Goal: Task Accomplishment & Management: Use online tool/utility

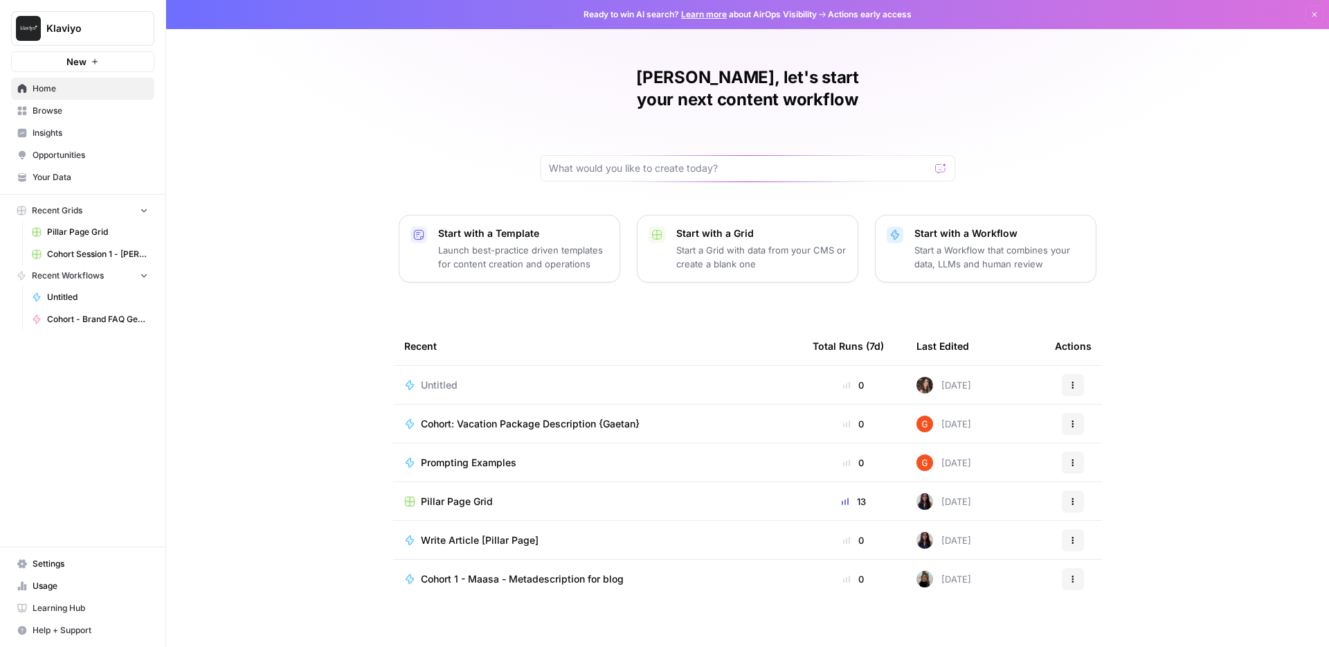
click at [445, 533] on span "Write Article [Pillar Page]" at bounding box center [480, 540] width 118 height 14
click at [89, 256] on span "Cohort Session 1 - [PERSON_NAME] workflow 1 Grid" at bounding box center [97, 254] width 101 height 12
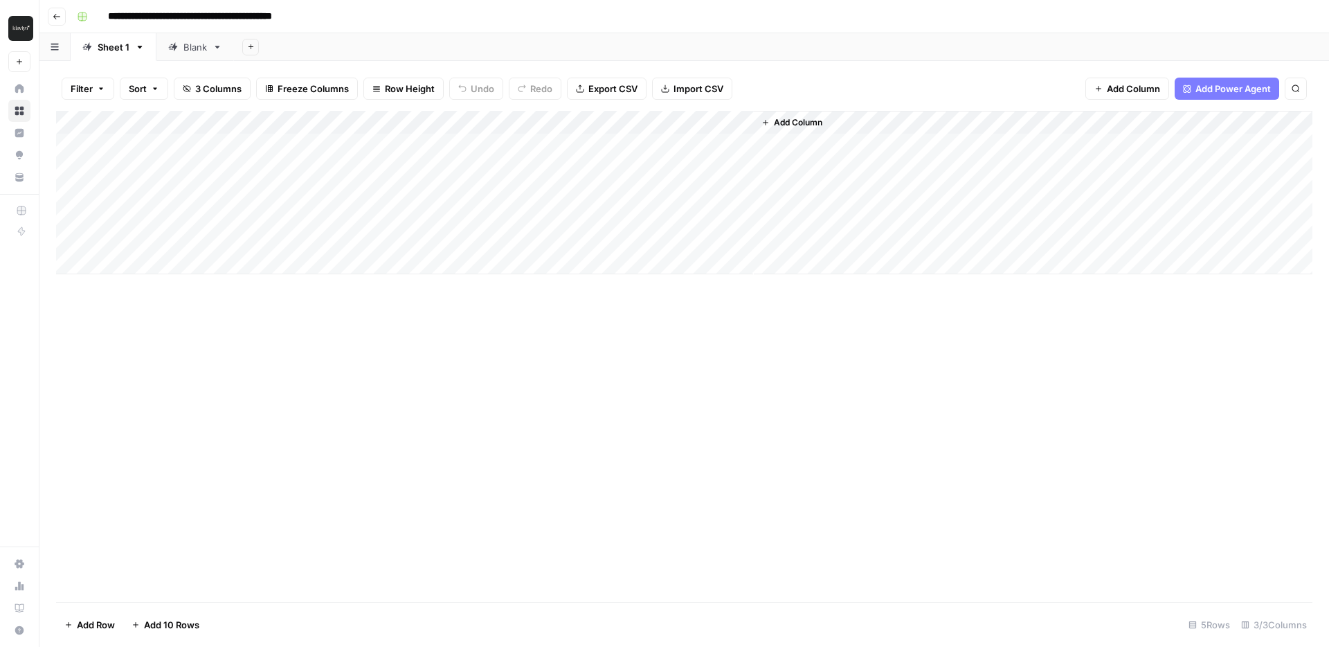
click at [519, 145] on div "Add Column" at bounding box center [684, 192] width 1257 height 163
click at [636, 305] on div "Add Column" at bounding box center [684, 356] width 1257 height 491
